Goal: Task Accomplishment & Management: Manage account settings

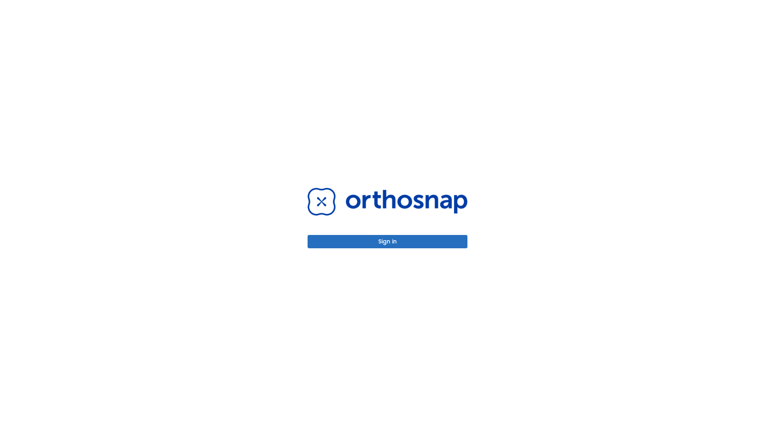
click at [388, 241] on button "Sign in" at bounding box center [388, 241] width 160 height 13
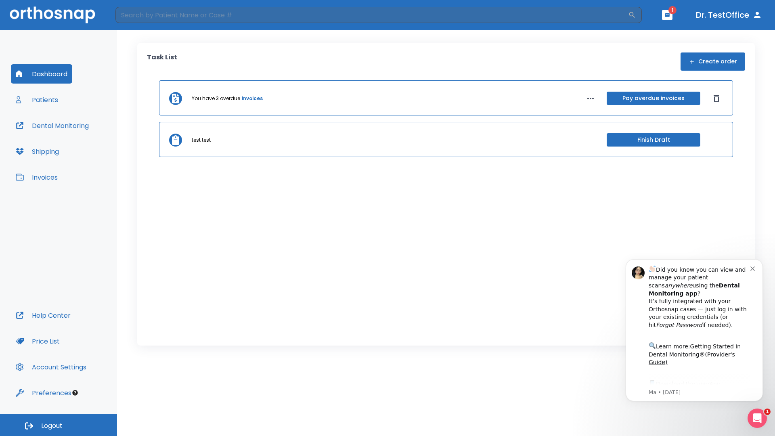
click at [59, 425] on span "Logout" at bounding box center [51, 425] width 21 height 9
